Goal: Information Seeking & Learning: Learn about a topic

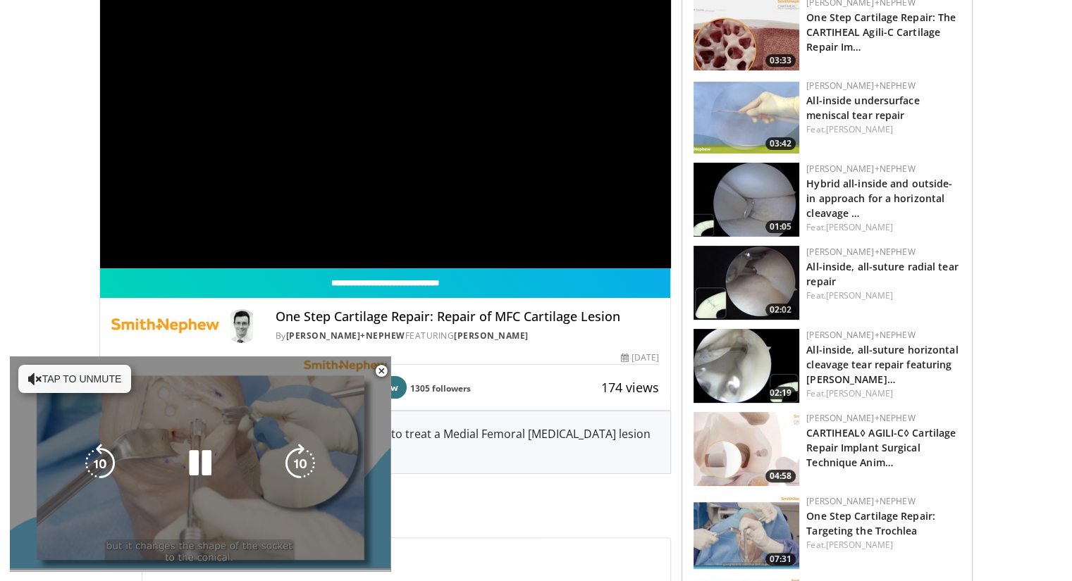
scroll to position [211, 0]
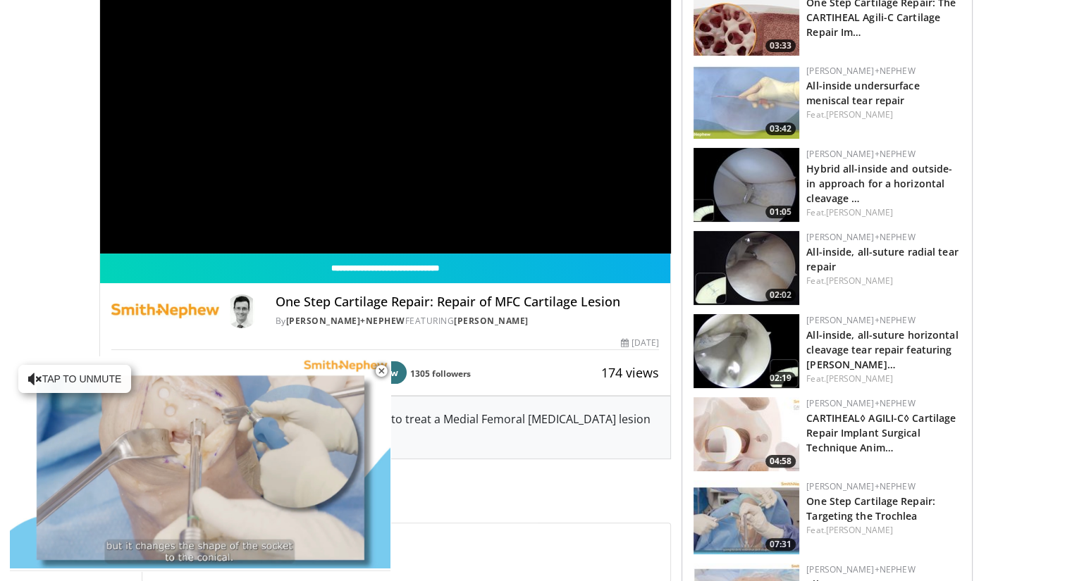
click at [435, 494] on span "Comments 0" at bounding box center [385, 502] width 572 height 18
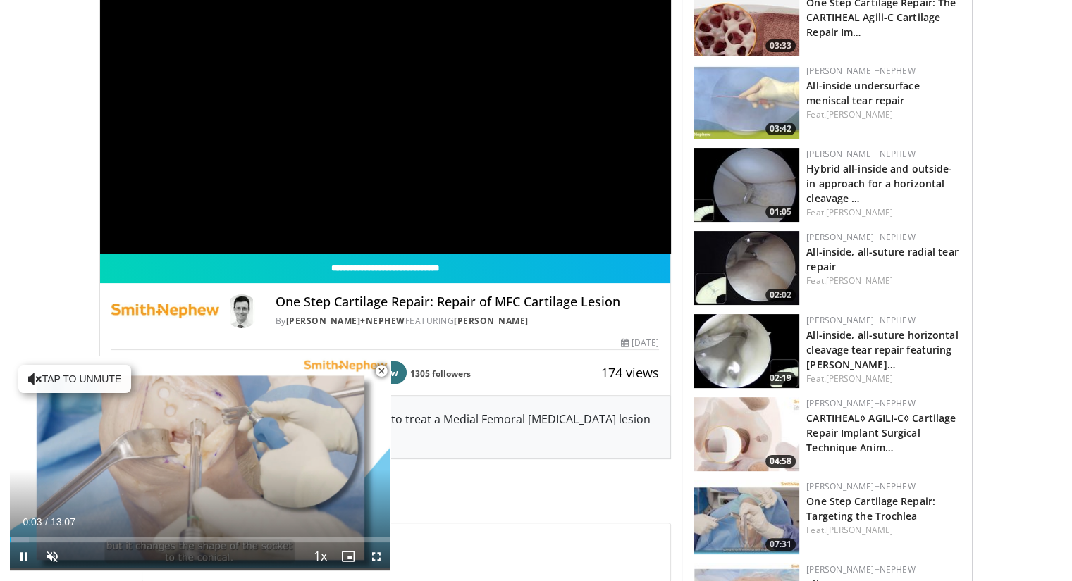
click at [377, 364] on span "Video Player" at bounding box center [381, 371] width 28 height 28
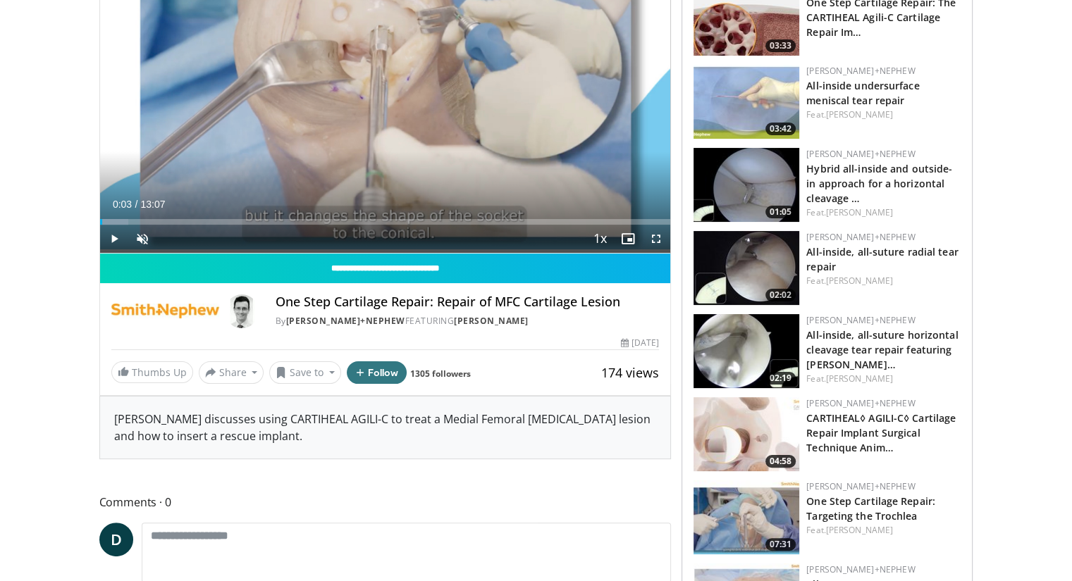
scroll to position [0, 0]
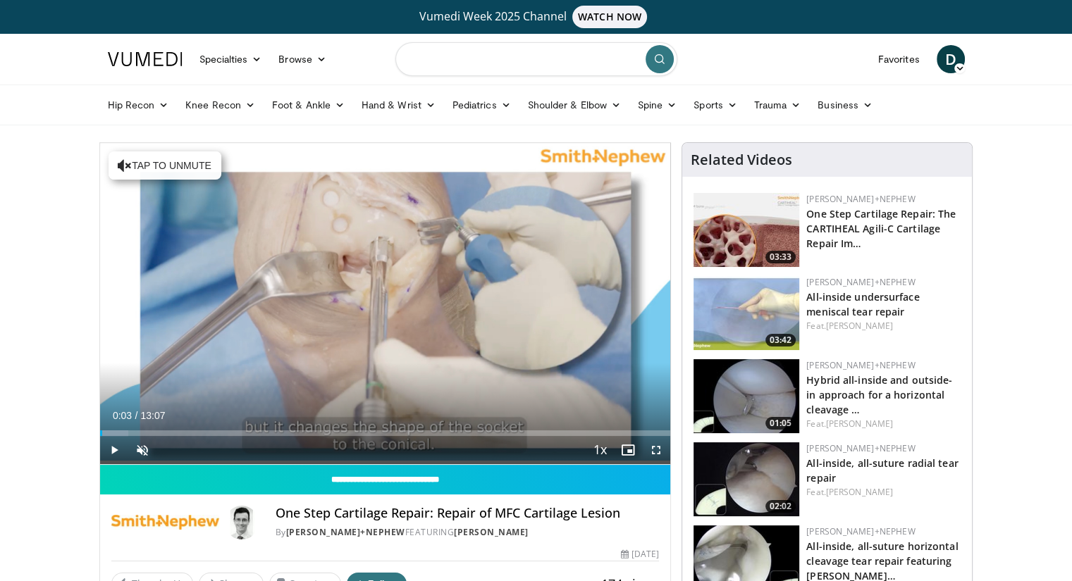
click at [426, 50] on input "Search topics, interventions" at bounding box center [536, 59] width 282 height 34
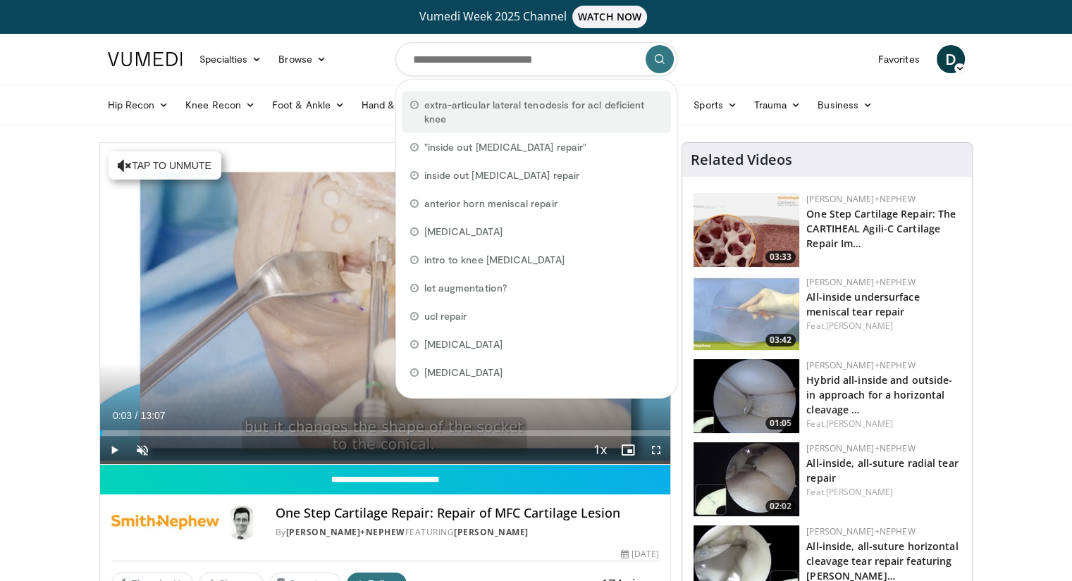
click at [432, 107] on span "extra-articular lateral tenodesis for acl deficient knee" at bounding box center [543, 112] width 238 height 28
type input "**********"
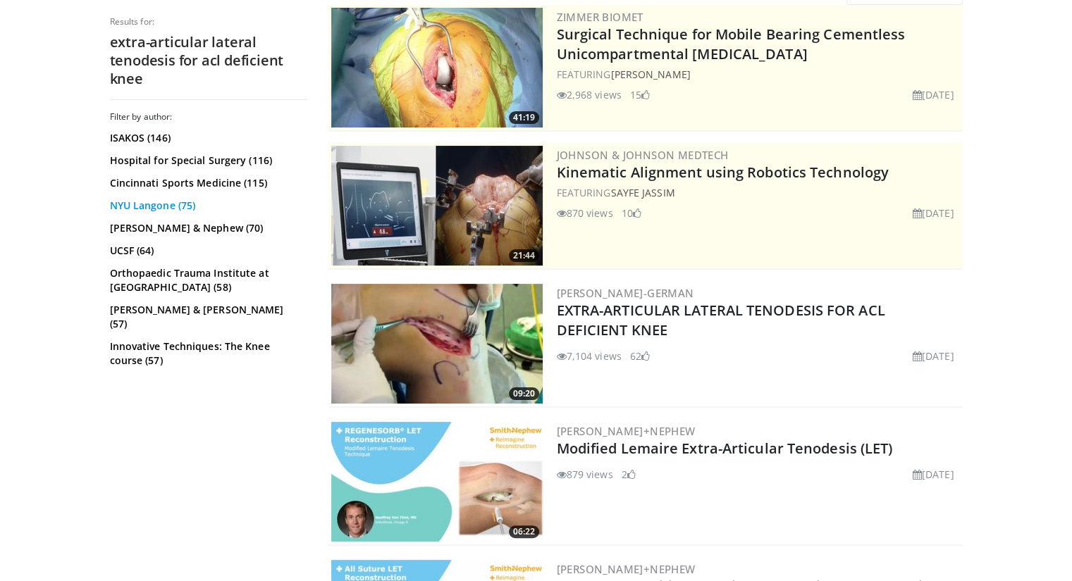
scroll to position [211, 0]
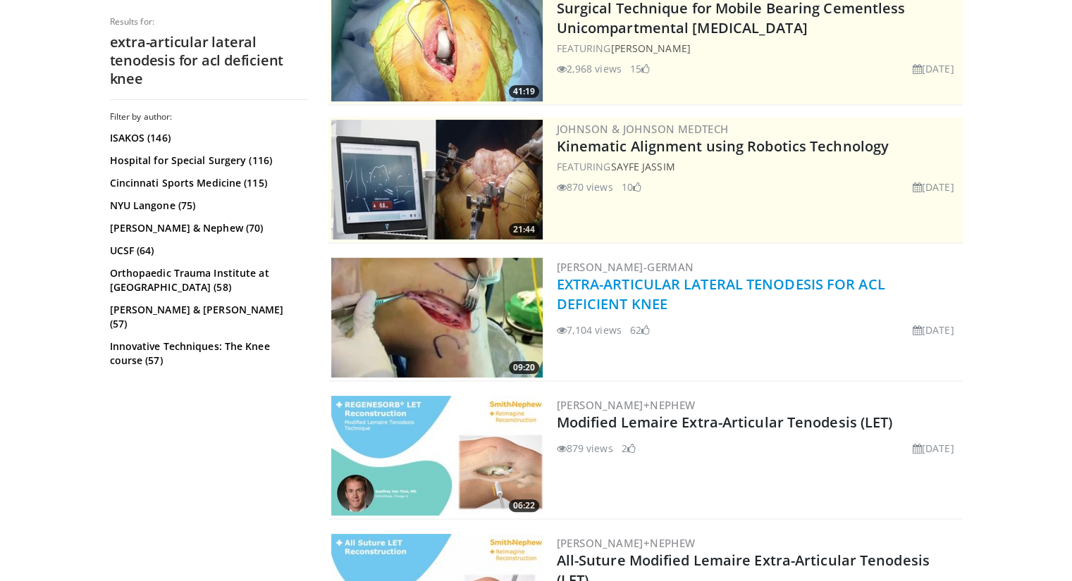
click at [600, 286] on link "EXTRA-ARTICULAR LATERAL TENODESIS FOR ACL DEFICIENT KNEE" at bounding box center [721, 294] width 328 height 39
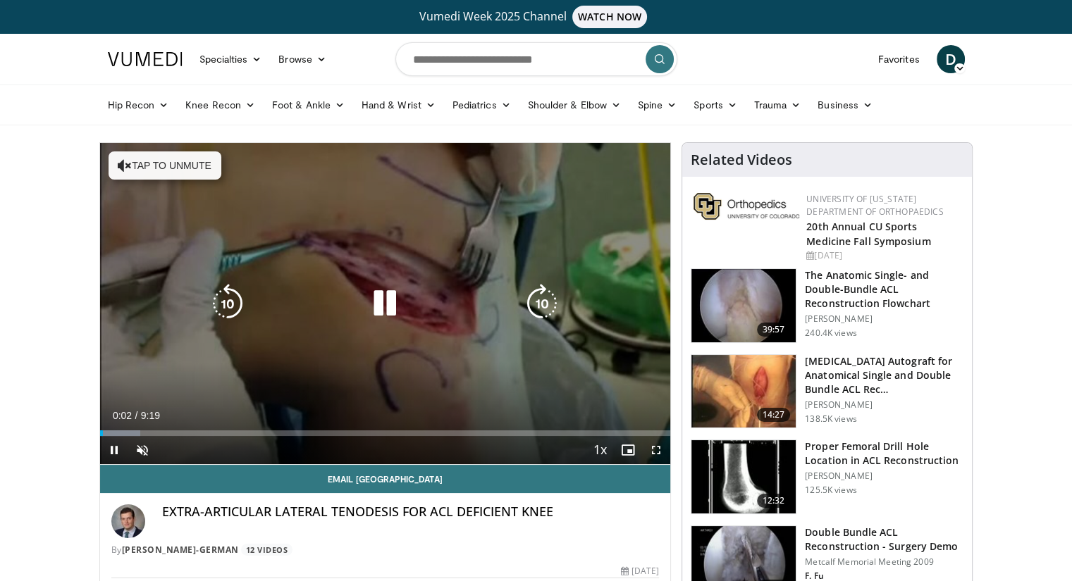
click at [130, 166] on button "Tap to unmute" at bounding box center [165, 166] width 113 height 28
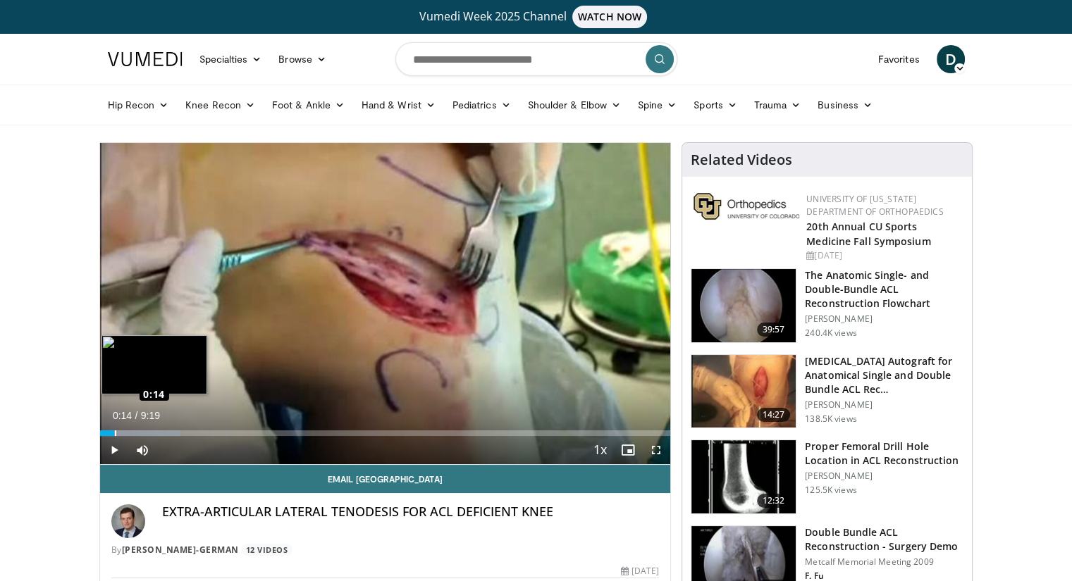
click at [114, 433] on div "Loaded : 14.17% 0:15 0:14" at bounding box center [385, 434] width 571 height 6
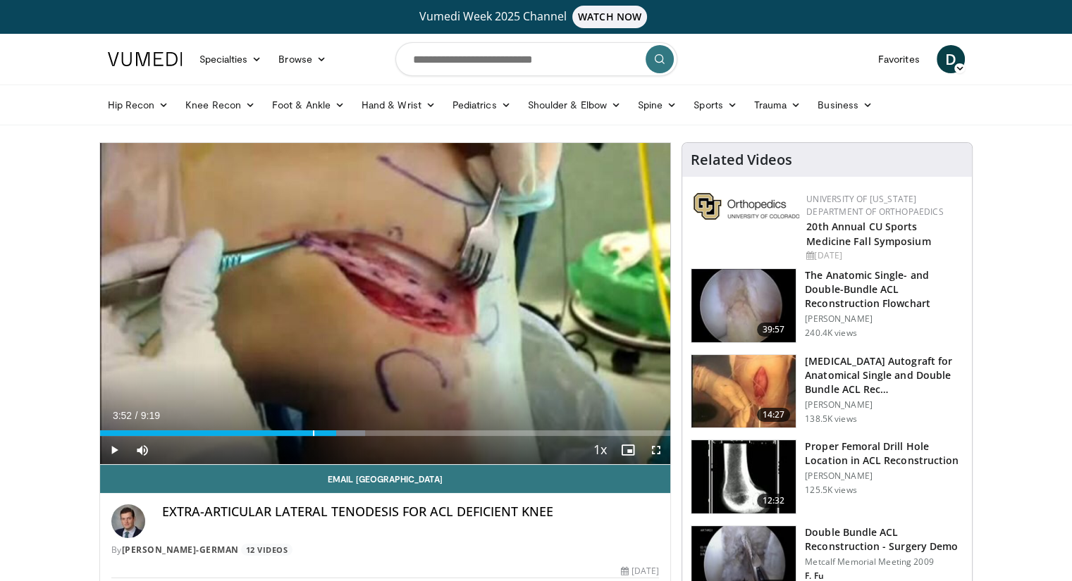
drag, startPoint x: 114, startPoint y: 432, endPoint x: 335, endPoint y: 440, distance: 221.4
click at [335, 440] on div "Current Time 3:52 / Duration 9:19 Play Skip Backward Skip Forward Mute Loaded :…" at bounding box center [385, 450] width 571 height 28
click at [657, 445] on span "Video Player" at bounding box center [656, 450] width 28 height 28
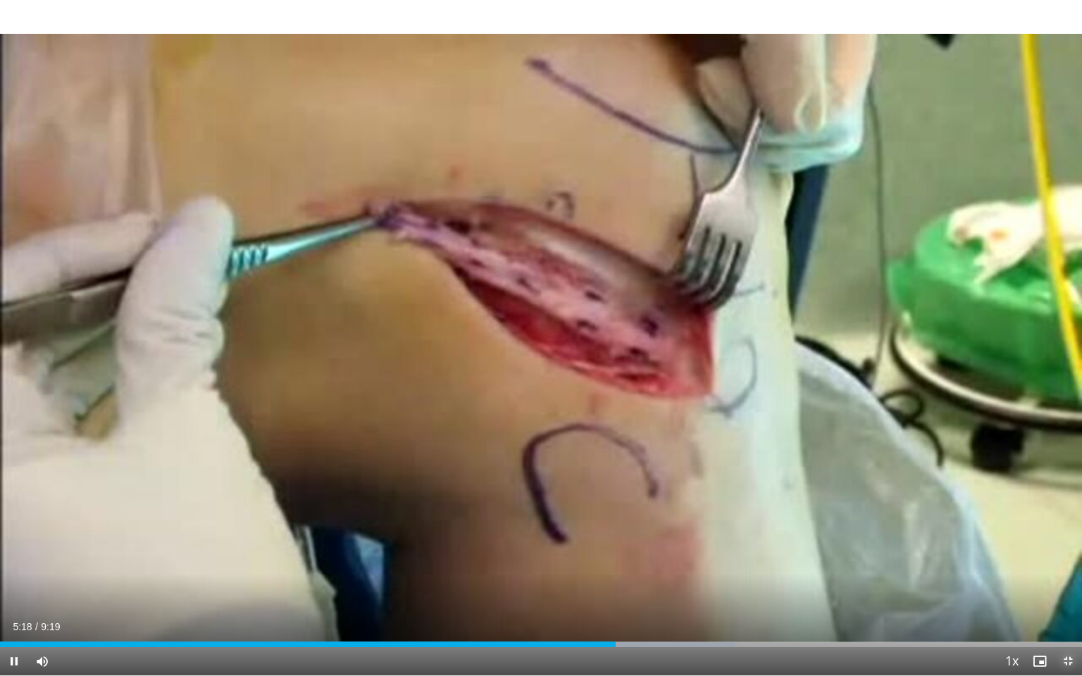
click at [1070, 581] on span "Video Player" at bounding box center [1068, 662] width 28 height 28
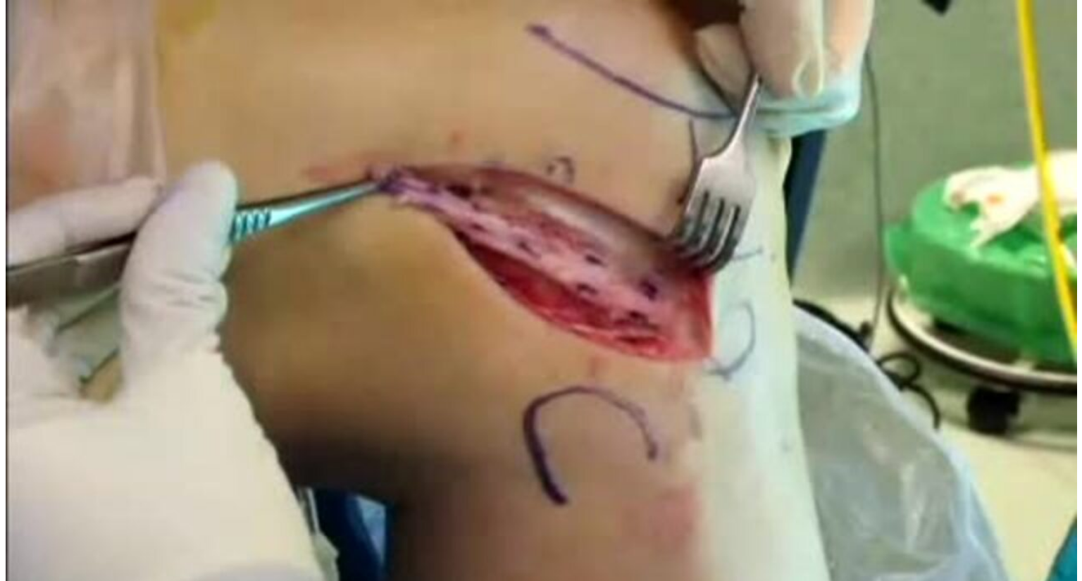
scroll to position [141, 0]
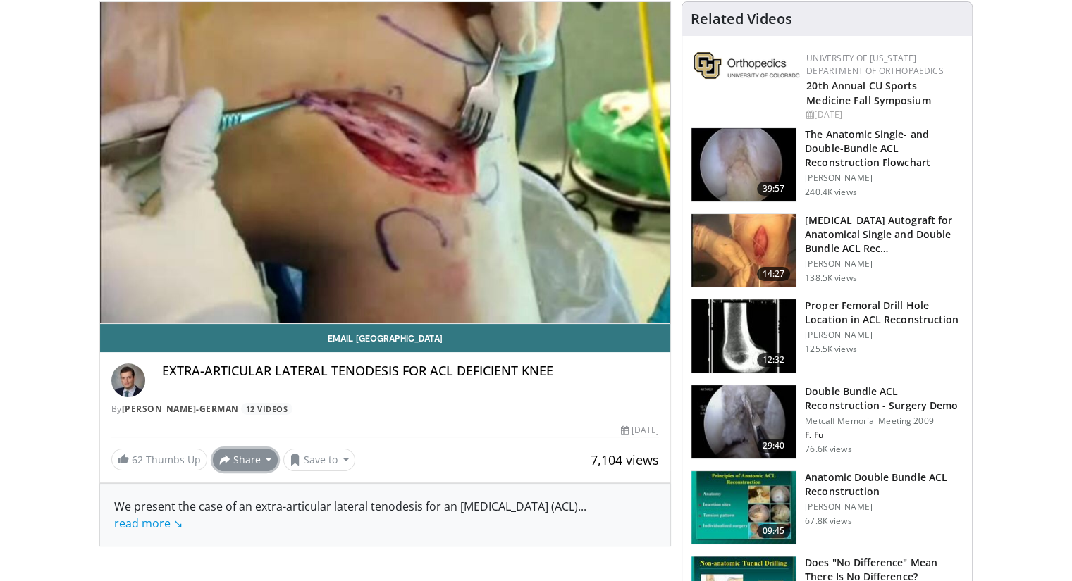
click at [240, 457] on button "Share" at bounding box center [246, 460] width 66 height 23
click at [240, 490] on span "E-mail" at bounding box center [244, 491] width 40 height 16
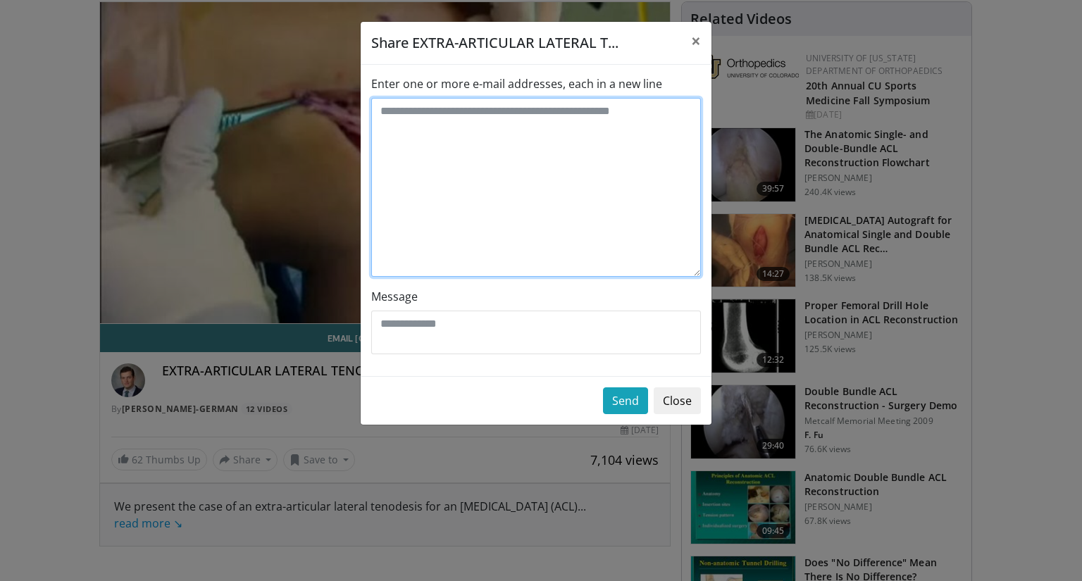
click at [390, 130] on textarea "Enter one or more e-mail addresses, each in a new line" at bounding box center [536, 187] width 330 height 179
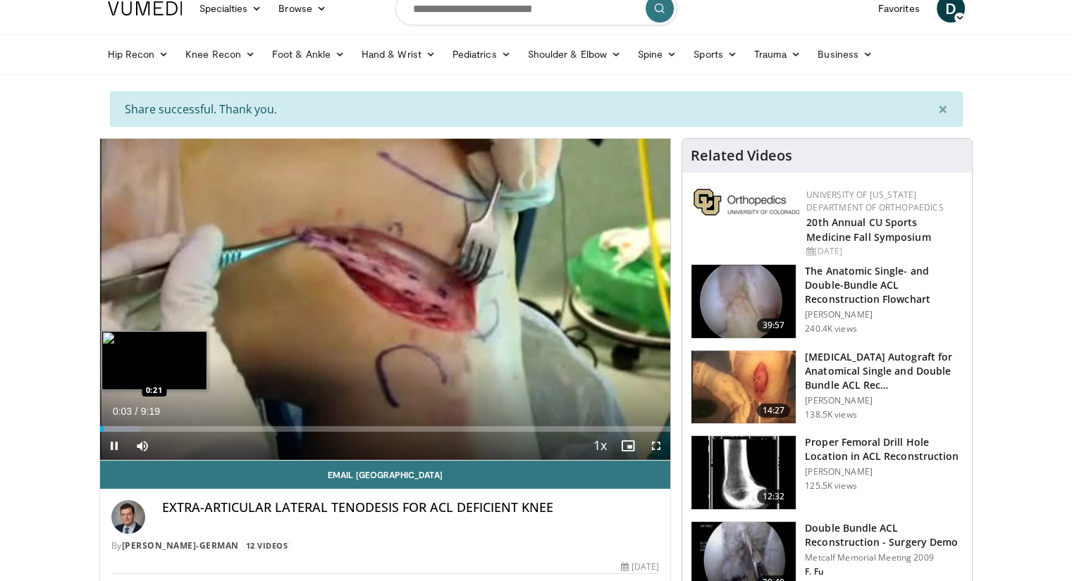
scroll to position [70, 0]
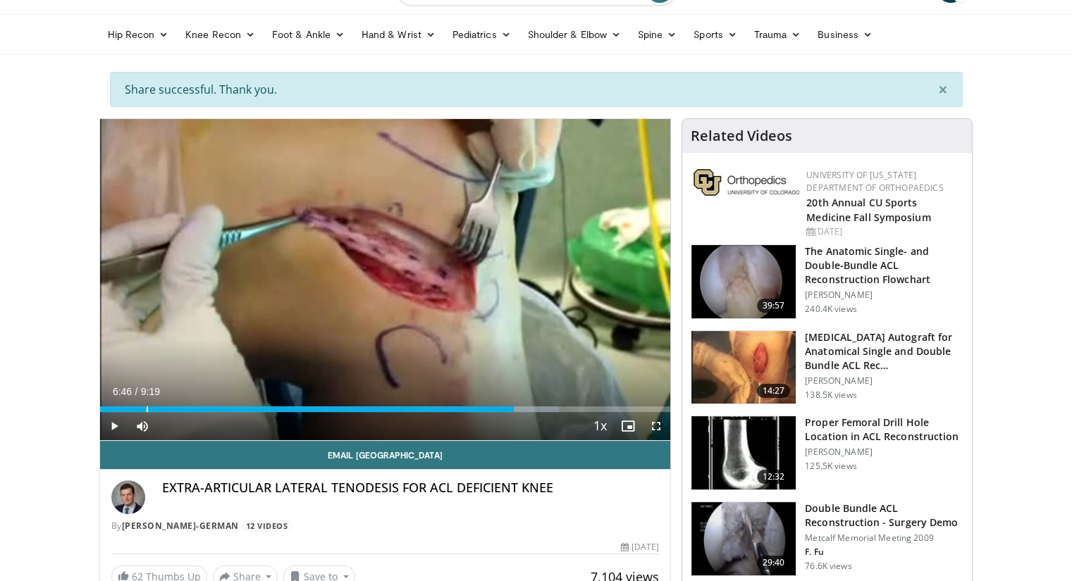
drag, startPoint x: 106, startPoint y: 409, endPoint x: 513, endPoint y: 428, distance: 407.1
click at [513, 428] on div "Current Time 6:46 / Duration 9:19 Play Skip Backward Skip Forward Mute Loaded :…" at bounding box center [385, 426] width 571 height 28
click at [654, 423] on span "Video Player" at bounding box center [656, 426] width 28 height 28
click at [110, 428] on span "Video Player" at bounding box center [114, 426] width 28 height 28
